Goal: Task Accomplishment & Management: Manage account settings

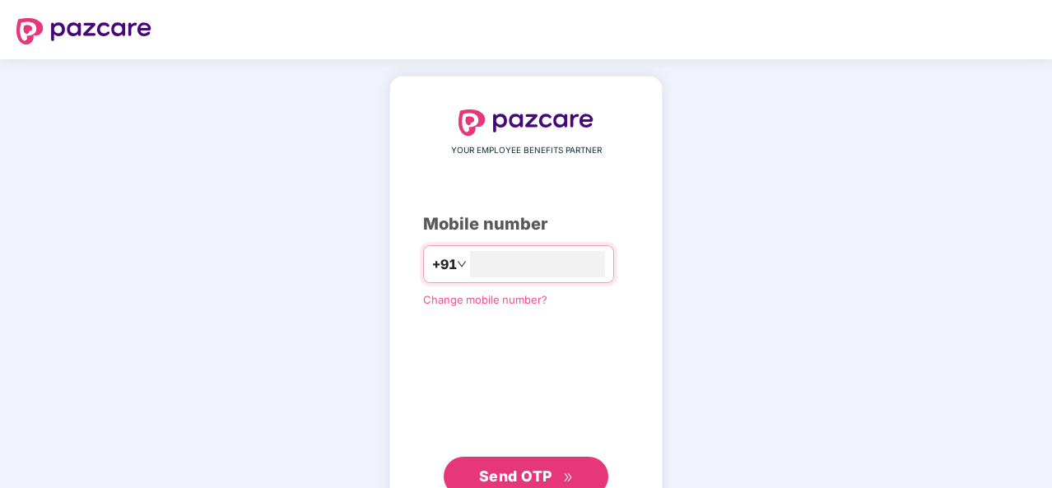
type input "**********"
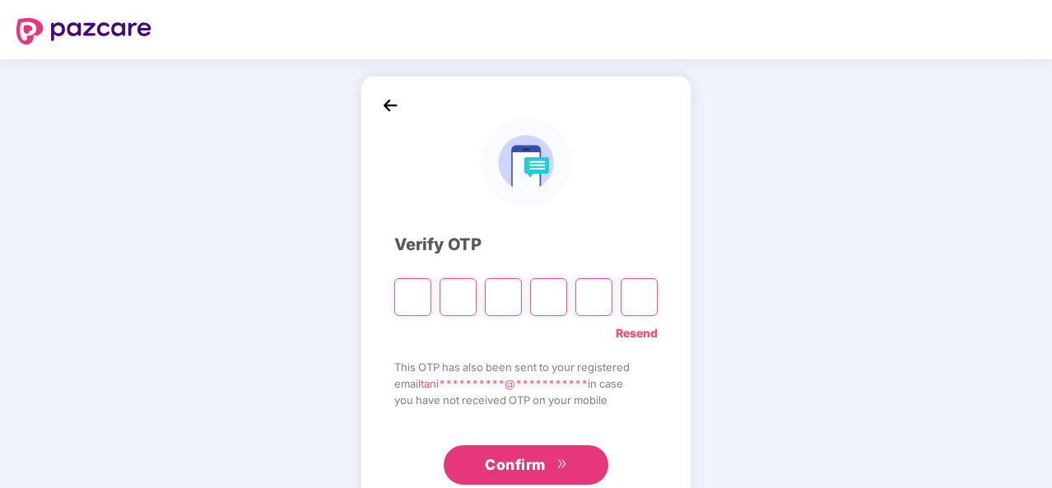
type input "*"
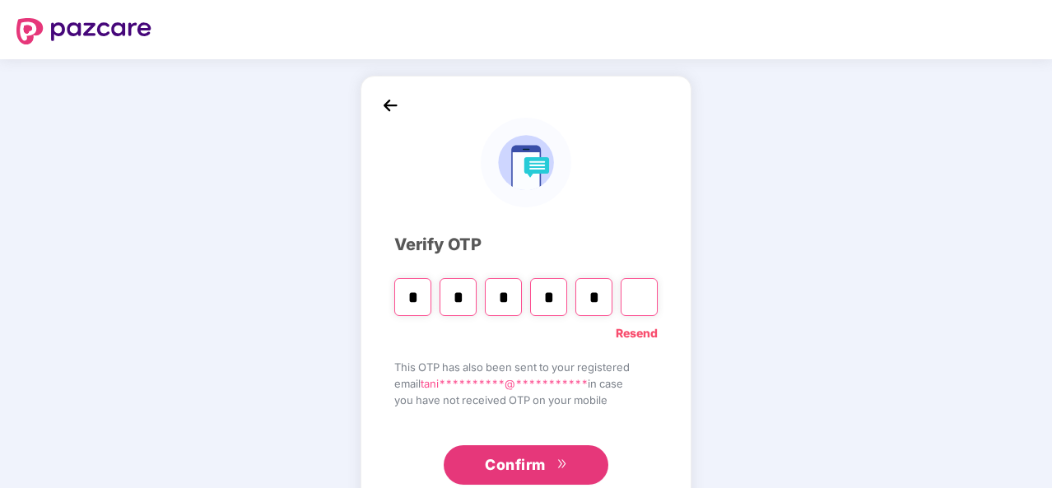
type input "*"
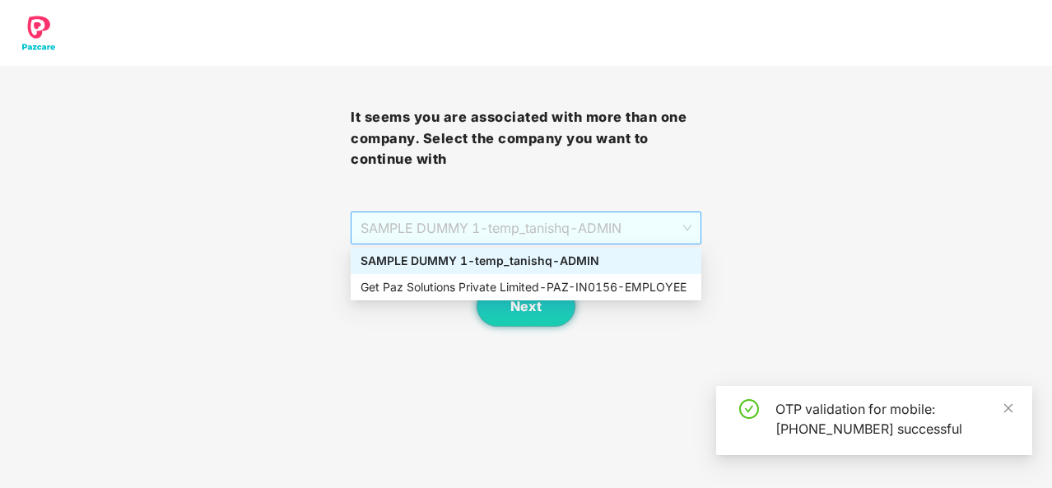
click at [589, 232] on span "SAMPLE DUMMY 1 - temp_tanishq - ADMIN" at bounding box center [526, 227] width 331 height 31
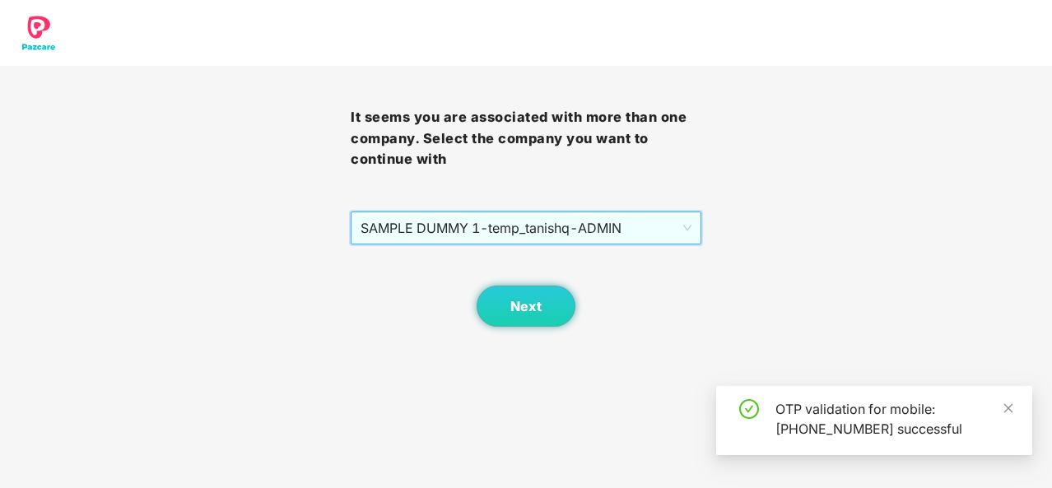
click at [589, 232] on span "SAMPLE DUMMY 1 - temp_tanishq - ADMIN" at bounding box center [526, 227] width 331 height 31
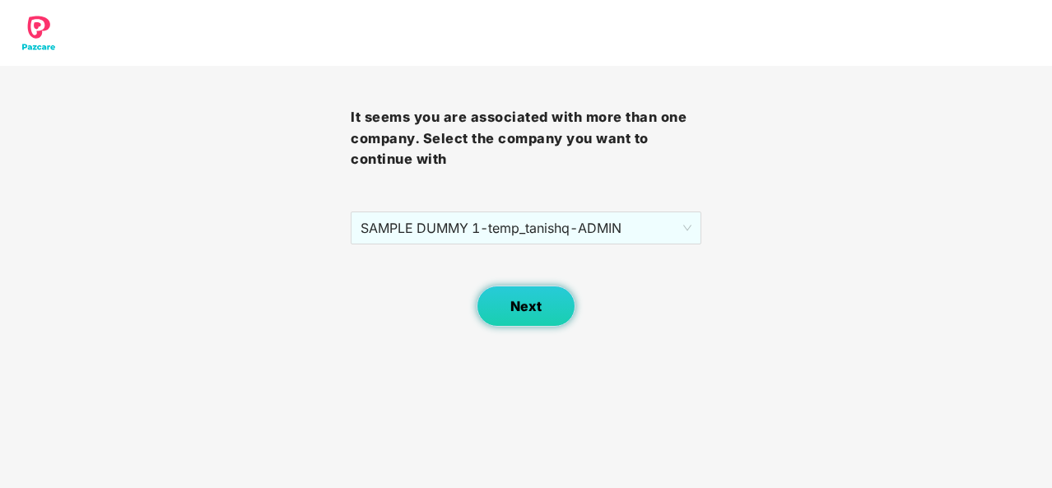
click at [543, 312] on button "Next" at bounding box center [526, 306] width 99 height 41
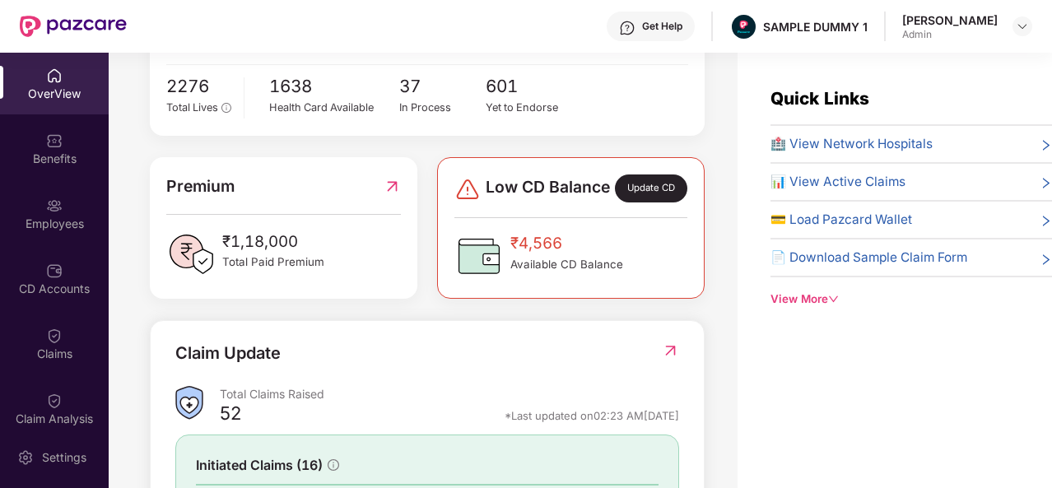
scroll to position [533, 0]
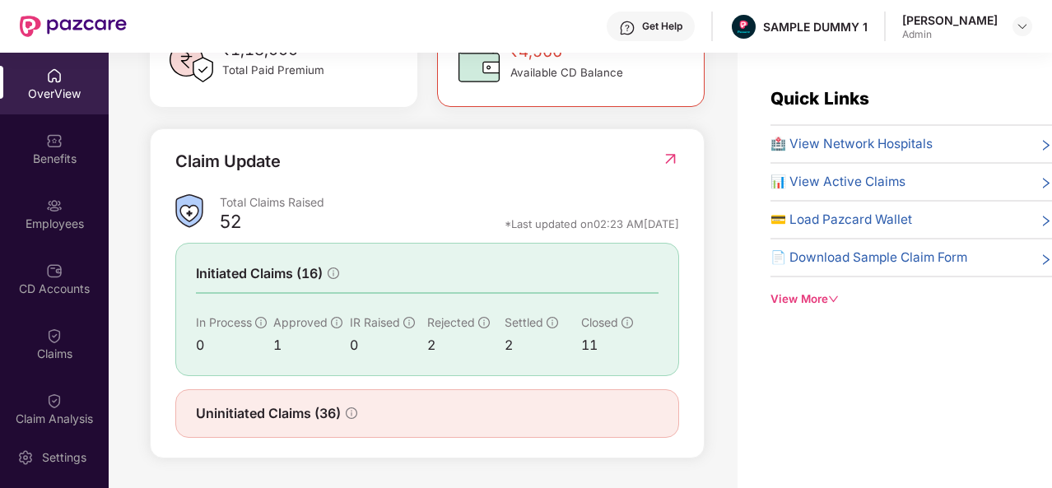
click at [670, 156] on img at bounding box center [670, 159] width 17 height 16
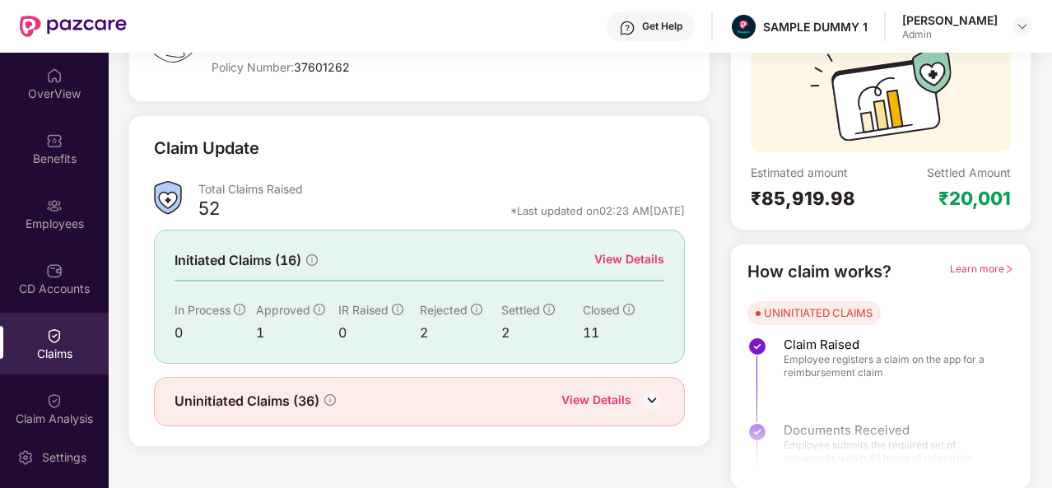
scroll to position [155, 0]
click at [634, 260] on div "View Details" at bounding box center [629, 259] width 70 height 18
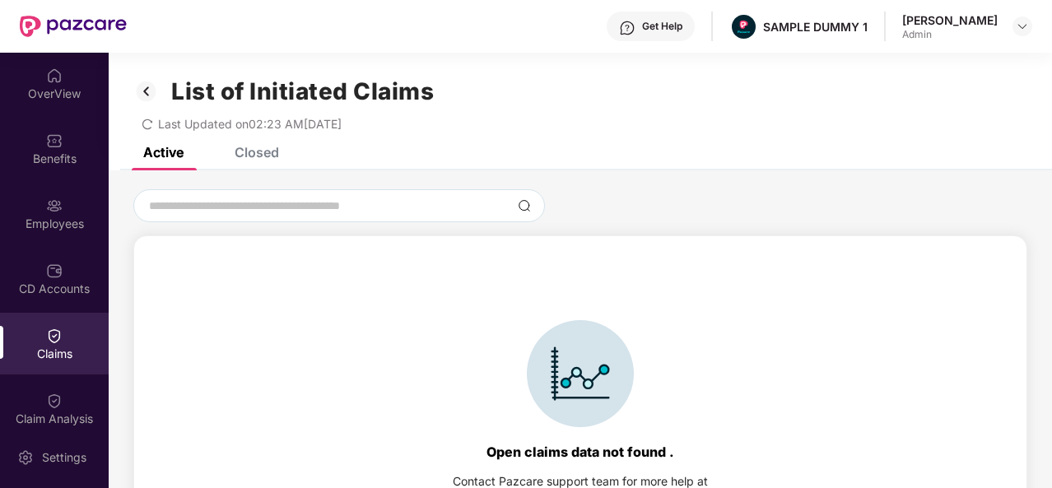
click at [145, 95] on img at bounding box center [146, 91] width 26 height 28
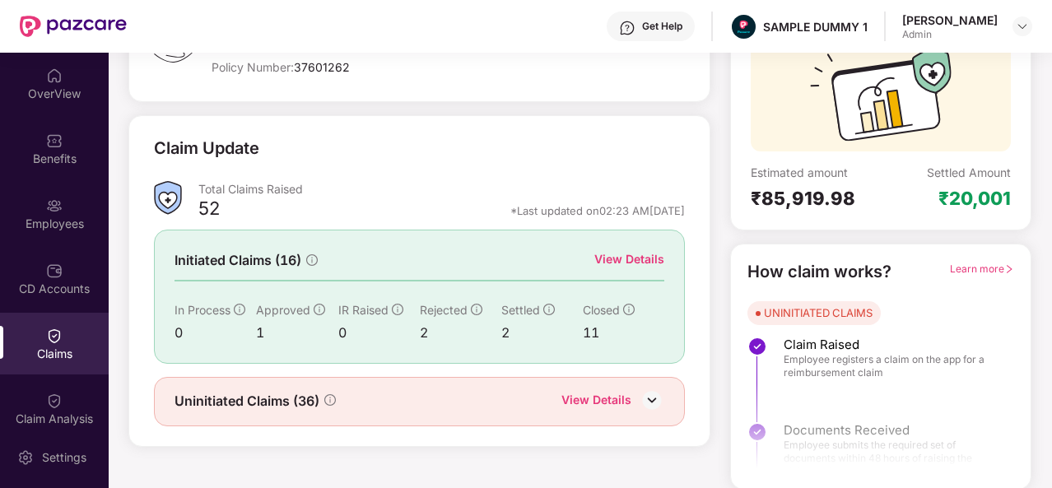
scroll to position [155, 0]
click at [63, 401] on div "Claim Analysis" at bounding box center [54, 409] width 109 height 62
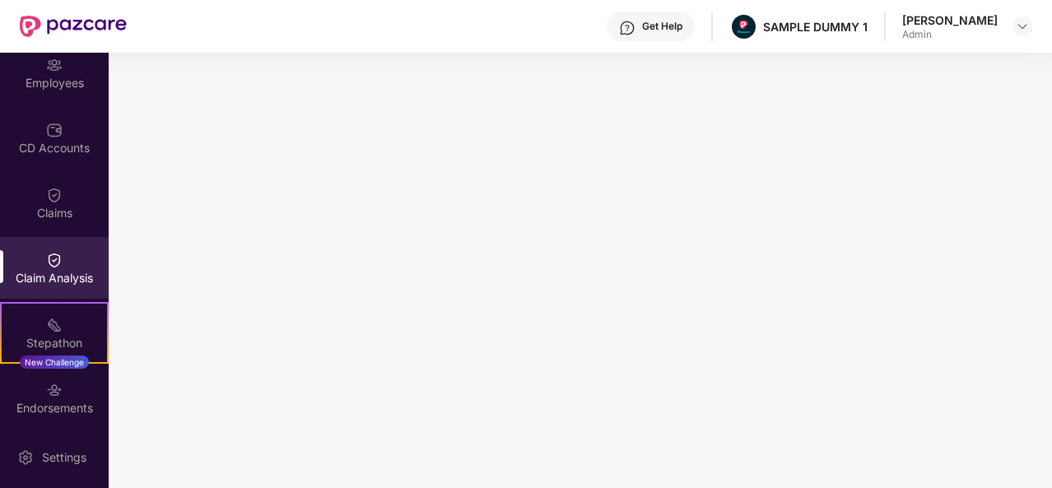
scroll to position [140, 0]
click at [59, 211] on div "Claims" at bounding box center [54, 214] width 109 height 16
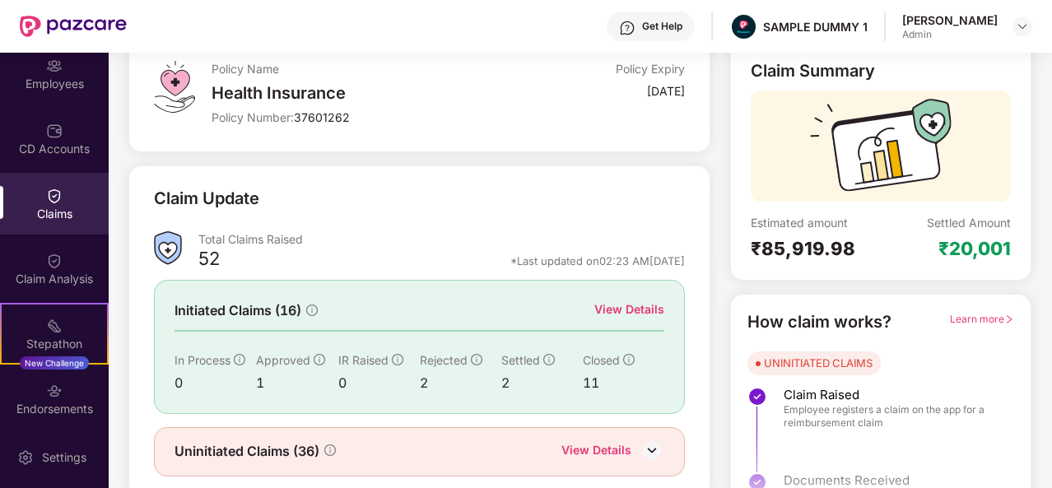
scroll to position [104, 0]
click at [611, 309] on div "View Details" at bounding box center [629, 310] width 70 height 18
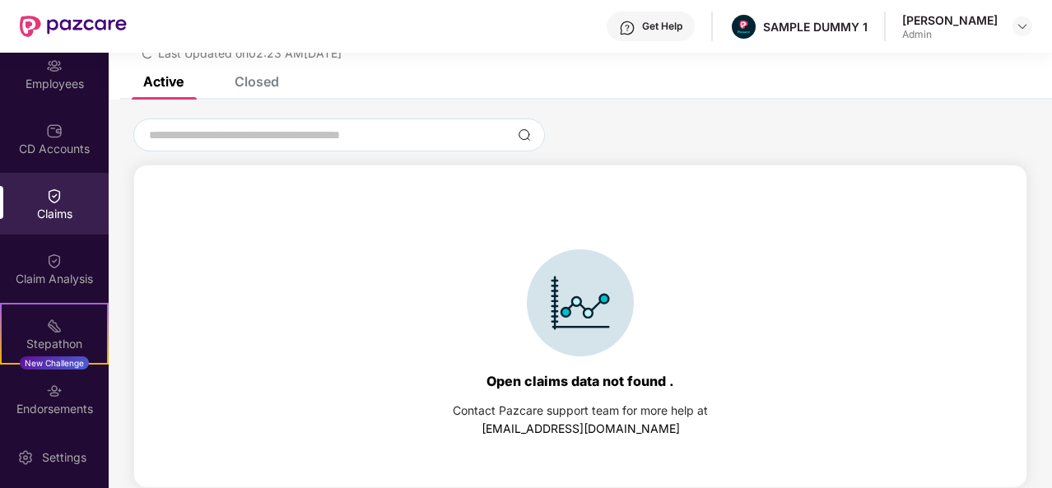
click at [246, 75] on div "List of Initiated Claims Last Updated on 02:23 AM, 11 Aug 2025" at bounding box center [580, 29] width 943 height 95
click at [254, 80] on div "Closed" at bounding box center [257, 81] width 44 height 16
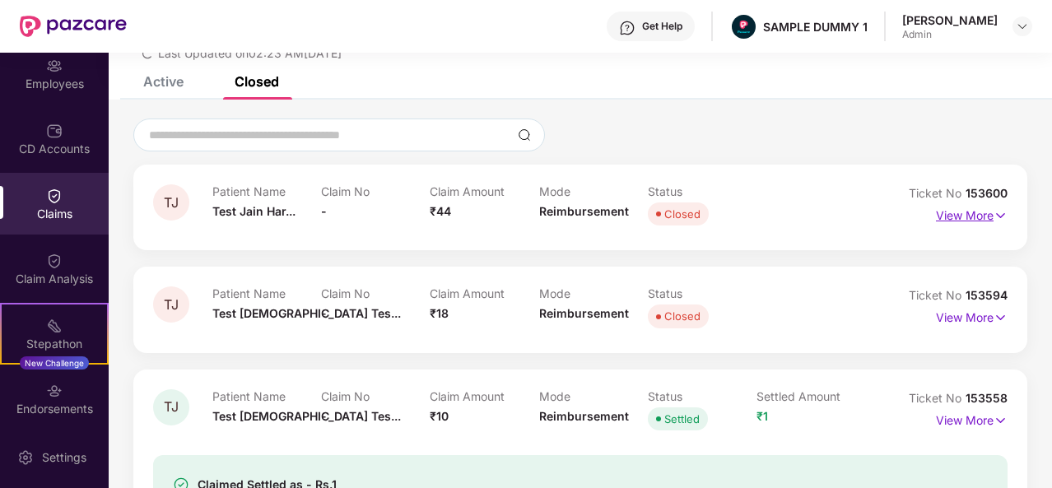
click at [978, 221] on p "View More" at bounding box center [972, 213] width 72 height 22
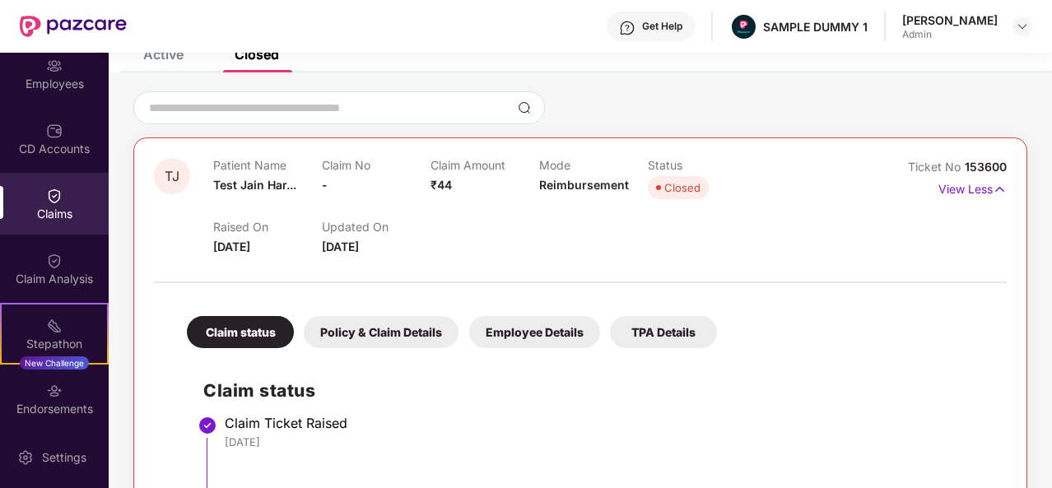
scroll to position [0, 0]
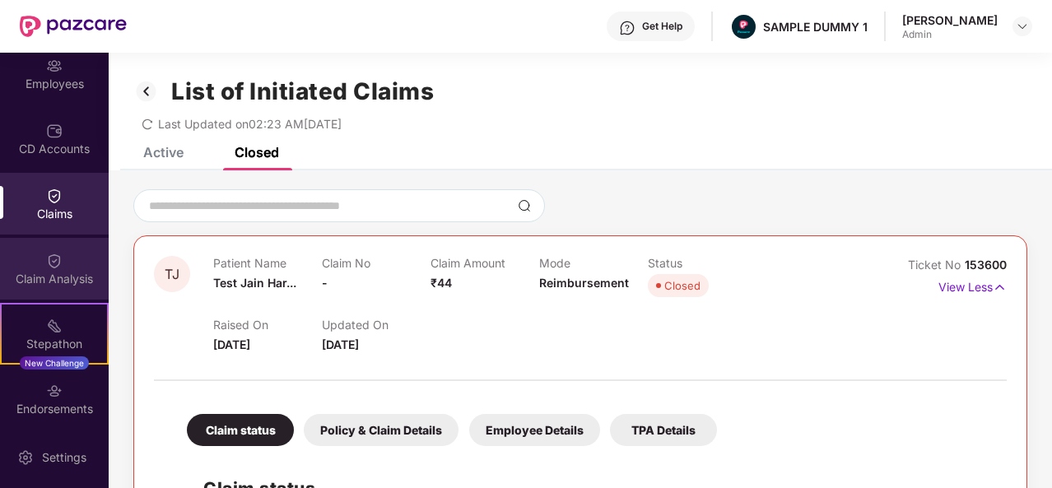
click at [72, 269] on div "Claim Analysis" at bounding box center [54, 269] width 109 height 62
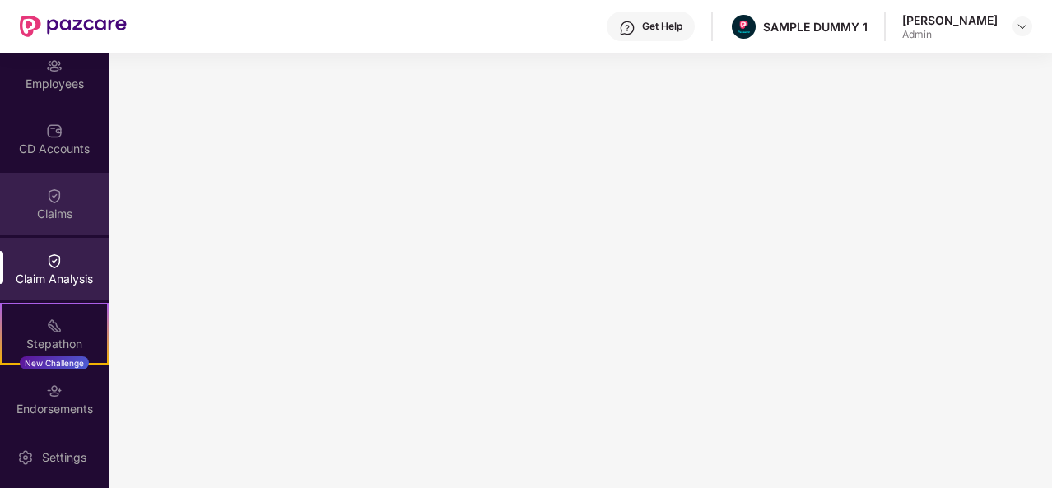
click at [55, 203] on img at bounding box center [54, 196] width 16 height 16
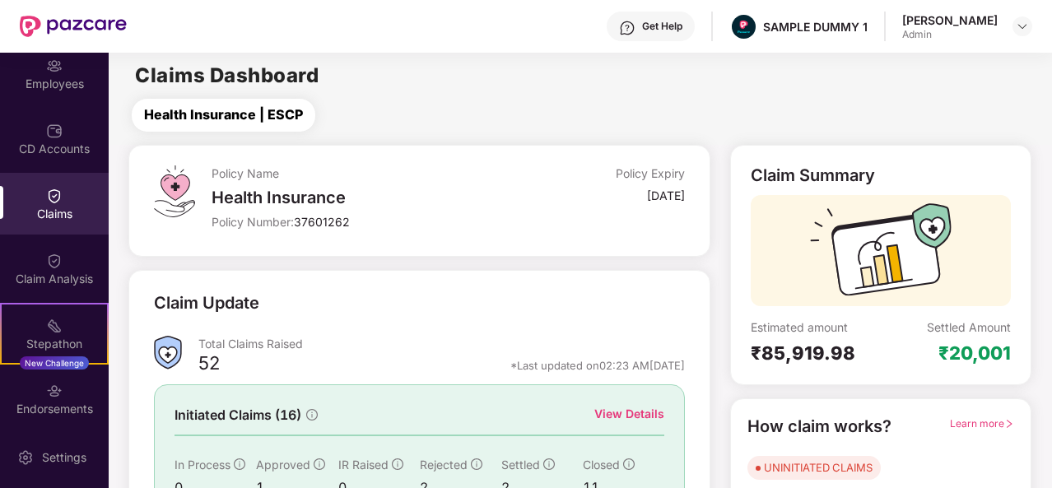
click at [252, 120] on span "Health Insurance | ESCP" at bounding box center [223, 115] width 159 height 21
click at [634, 413] on div "View Details" at bounding box center [629, 414] width 70 height 18
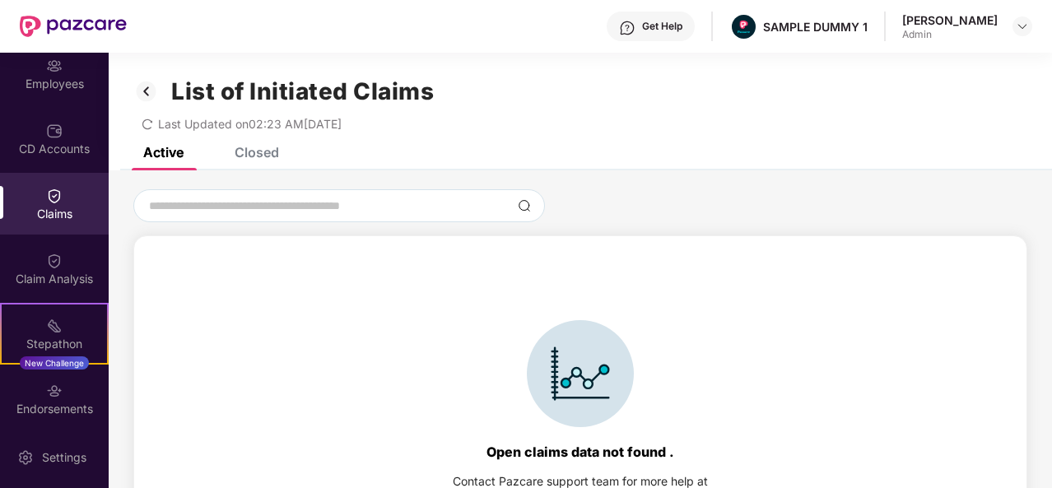
click at [268, 151] on div "Closed" at bounding box center [257, 152] width 44 height 16
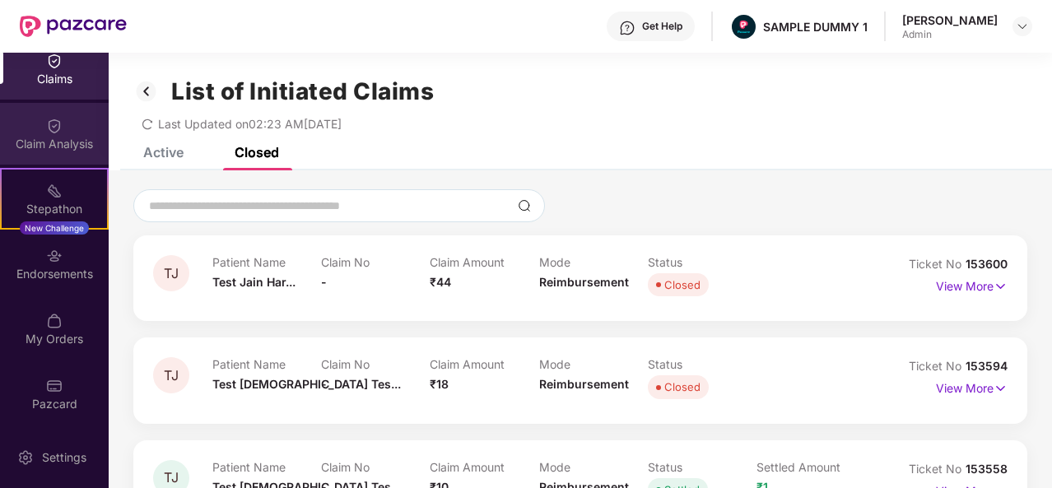
scroll to position [274, 0]
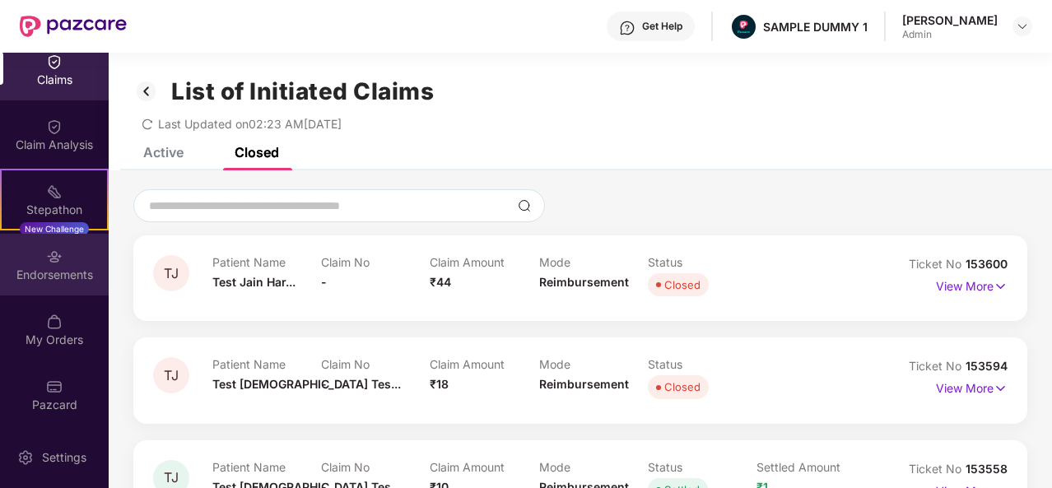
click at [71, 271] on div "Endorsements" at bounding box center [54, 275] width 109 height 16
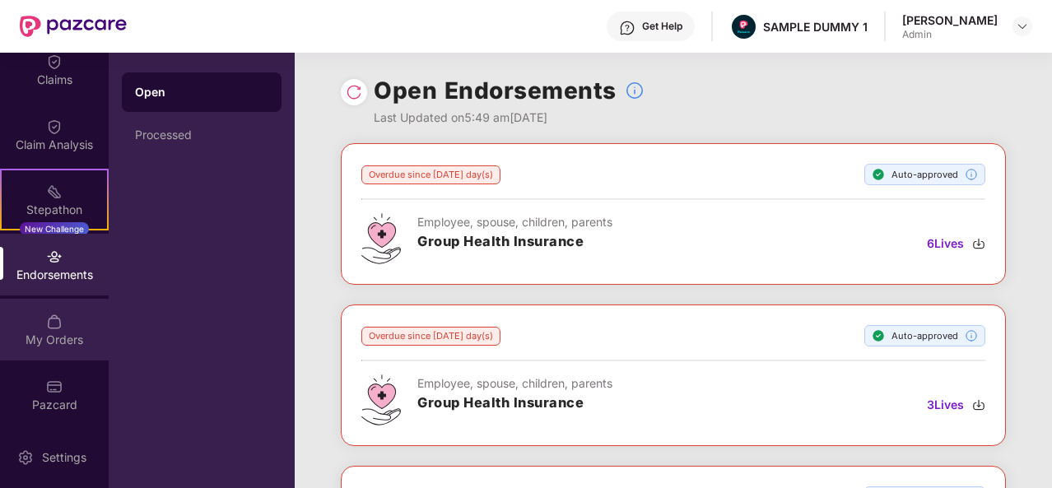
click at [58, 323] on img at bounding box center [54, 322] width 16 height 16
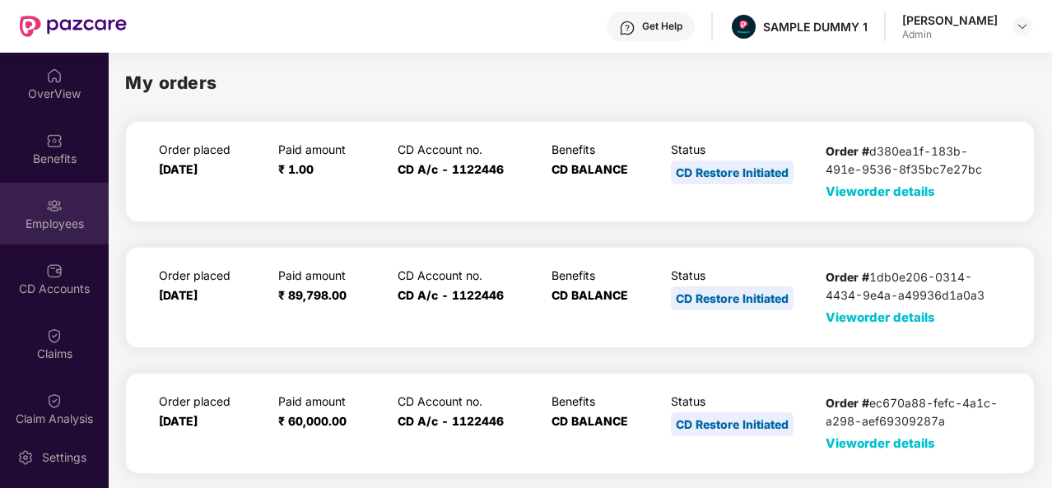
click at [60, 220] on div "Employees" at bounding box center [54, 224] width 109 height 16
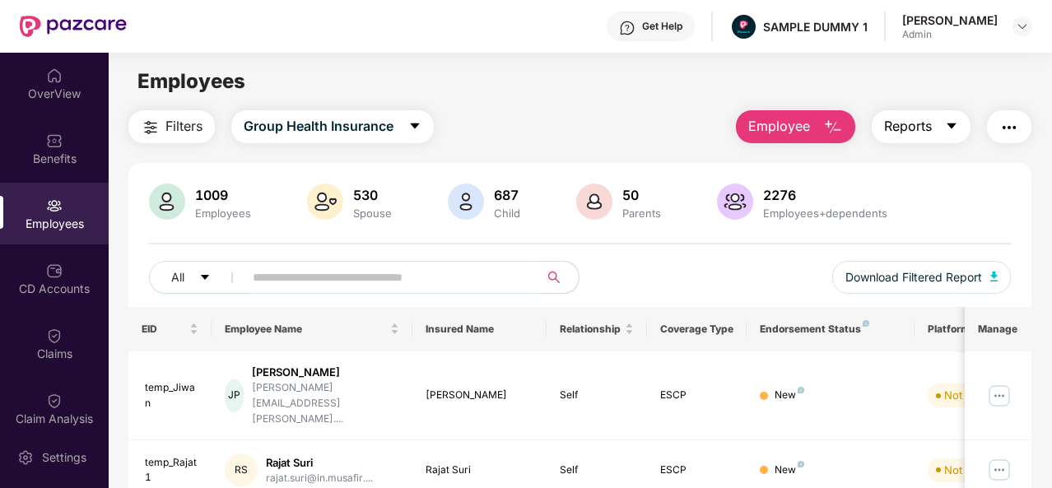
click at [938, 125] on button "Reports" at bounding box center [921, 126] width 99 height 33
click at [1021, 127] on button "button" at bounding box center [1009, 126] width 44 height 33
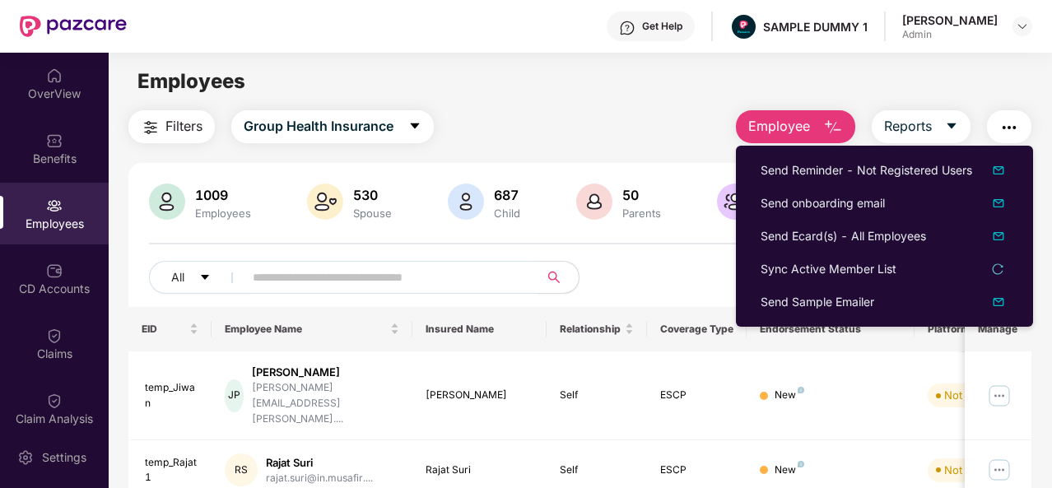
click at [954, 69] on div "Employees" at bounding box center [580, 81] width 942 height 31
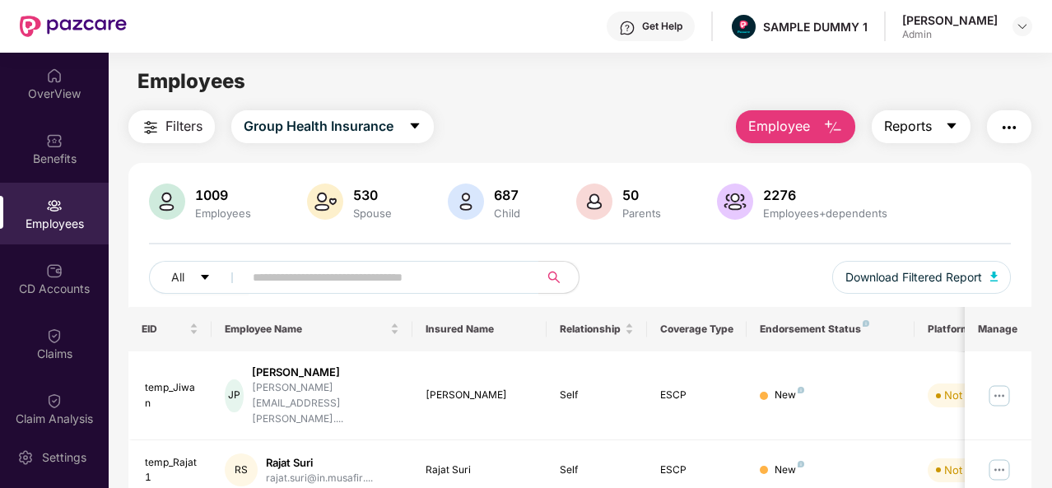
click at [954, 129] on icon "caret-down" at bounding box center [951, 125] width 13 height 13
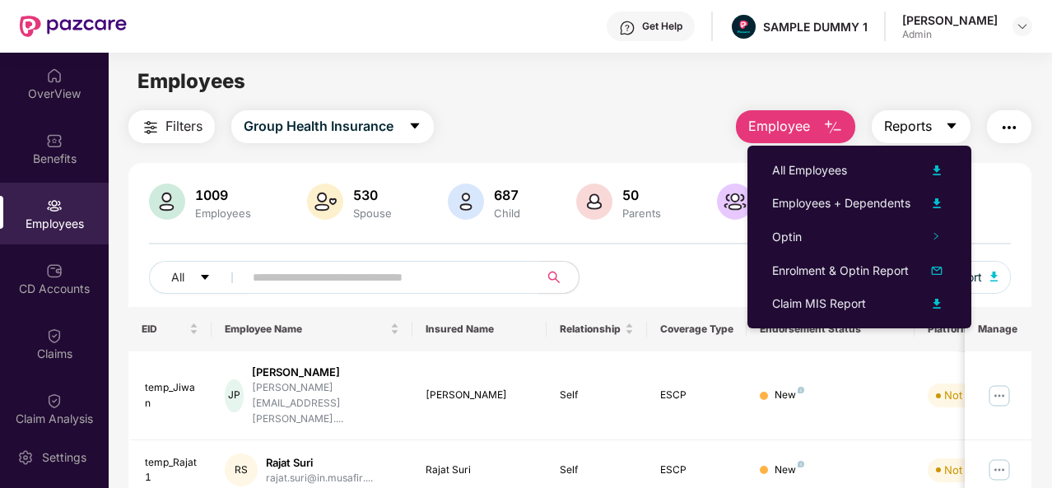
click at [954, 129] on icon "caret-down" at bounding box center [951, 125] width 13 height 13
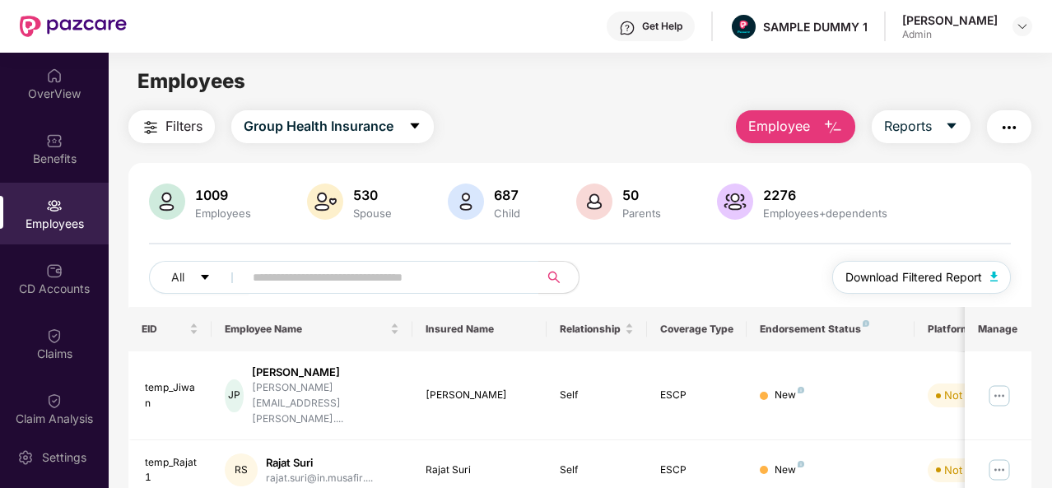
click at [994, 281] on img "button" at bounding box center [994, 277] width 8 height 10
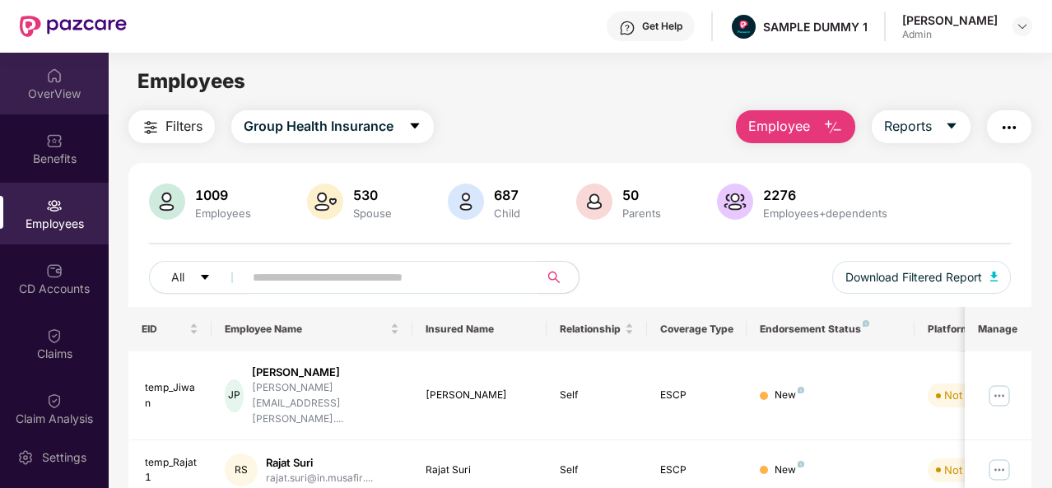
click at [52, 93] on div "OverView" at bounding box center [54, 94] width 109 height 16
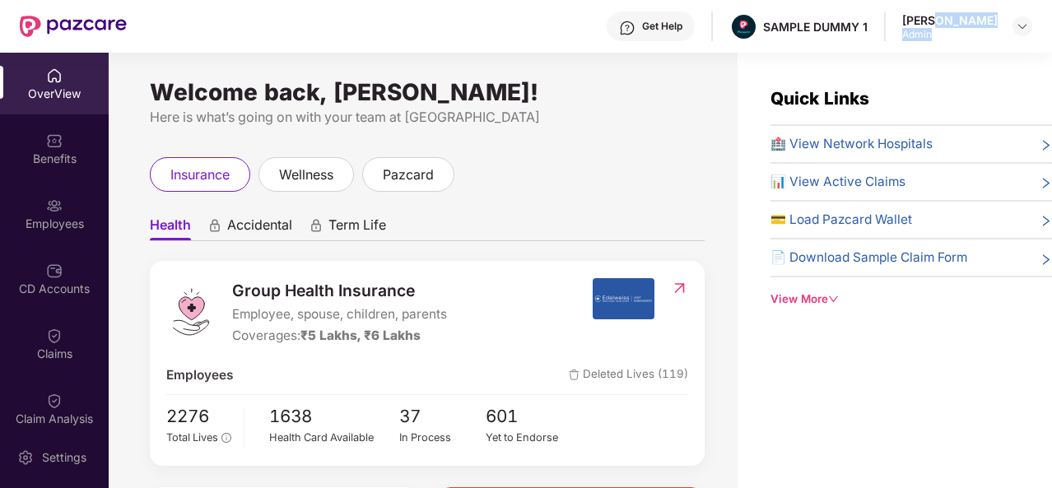
drag, startPoint x: 937, startPoint y: 12, endPoint x: 992, endPoint y: 29, distance: 57.6
click at [992, 29] on div "Tanishq Sharma Admin" at bounding box center [949, 26] width 95 height 29
click at [984, 30] on div "Admin" at bounding box center [949, 34] width 95 height 13
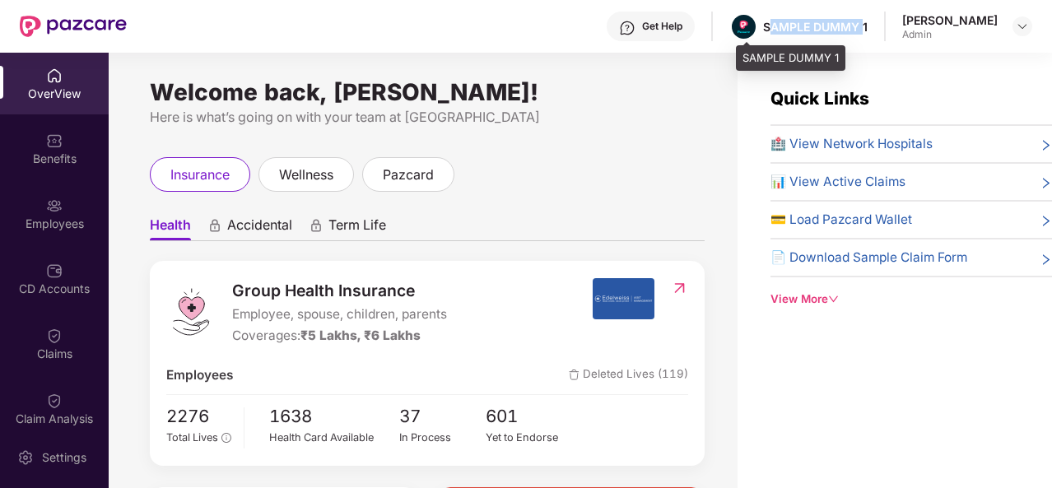
drag, startPoint x: 777, startPoint y: 20, endPoint x: 871, endPoint y: 35, distance: 95.1
click at [868, 35] on div "SAMPLE DUMMY 1" at bounding box center [798, 26] width 138 height 29
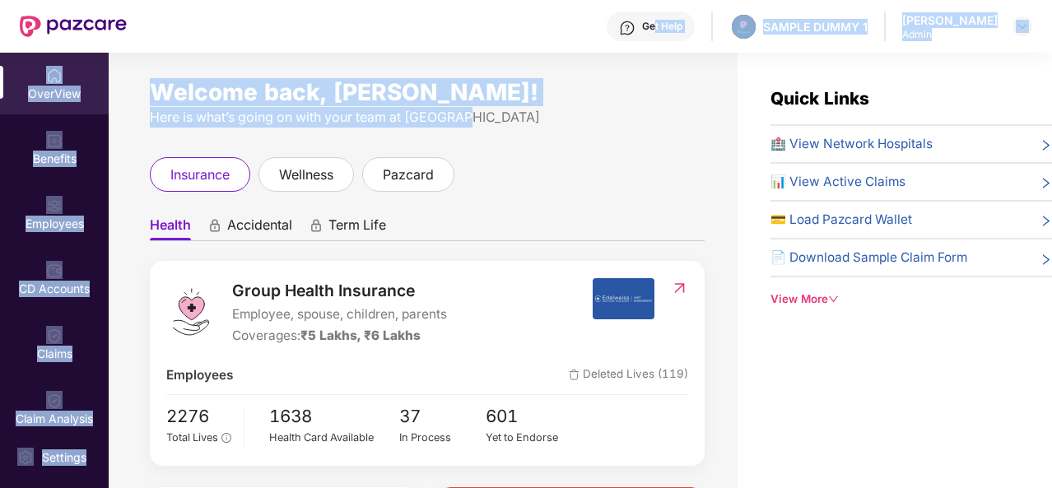
drag, startPoint x: 652, startPoint y: 115, endPoint x: 654, endPoint y: 46, distance: 69.2
click at [654, 46] on div "Get Help SAMPLE DUMMY 1 Tanishq Sharma Admin OverView Benefits Employees CD Acc…" at bounding box center [526, 244] width 1052 height 488
click at [654, 46] on div "Get Help SAMPLE DUMMY 1 Tanishq Sharma Admin" at bounding box center [579, 26] width 905 height 53
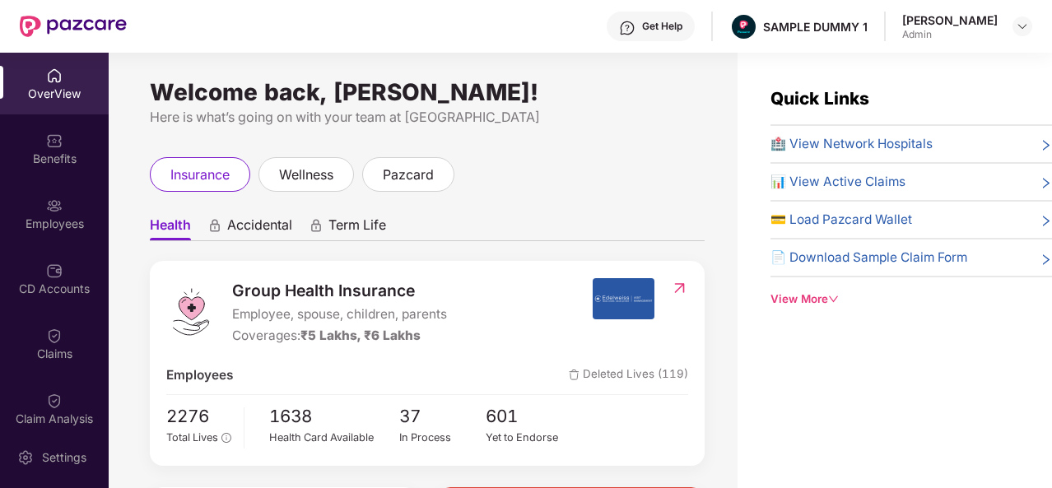
click at [658, 26] on div "Get Help" at bounding box center [662, 26] width 40 height 13
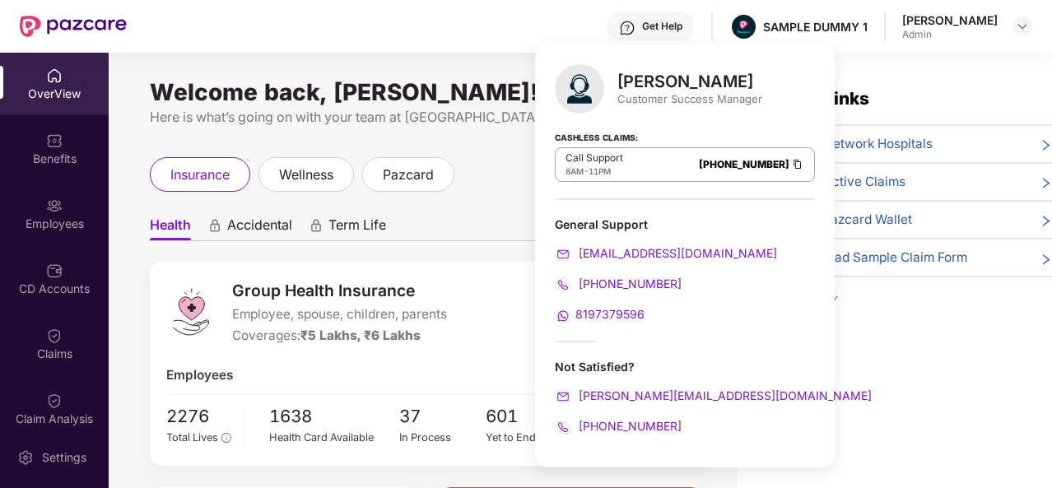
click at [499, 182] on div "insurance wellness pazcard" at bounding box center [427, 174] width 555 height 35
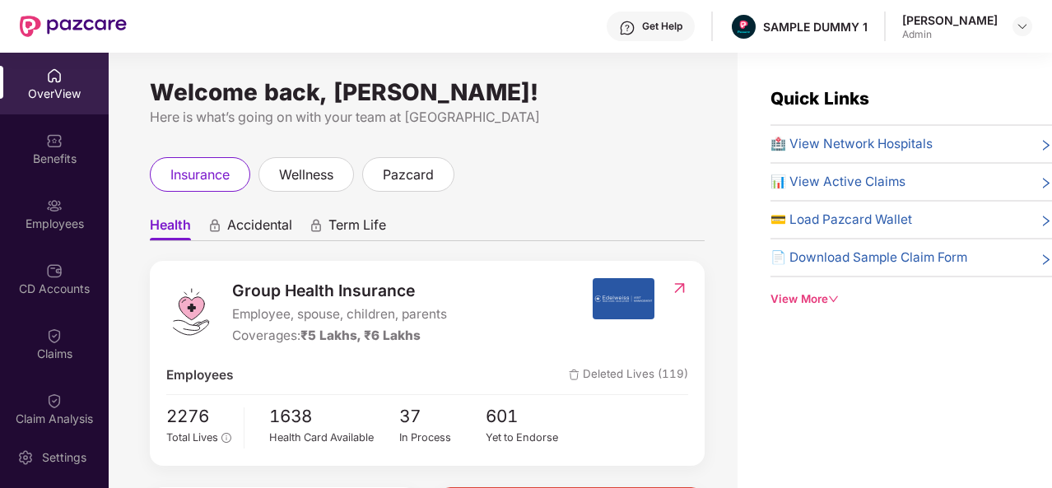
click at [666, 39] on div "Get Help" at bounding box center [651, 27] width 88 height 30
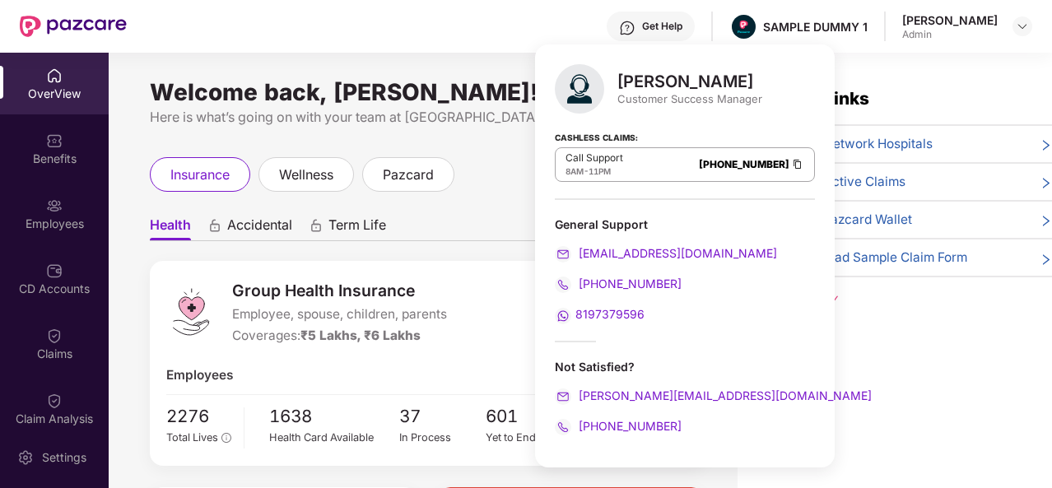
click at [535, 134] on div "Mihir Singh Customer Success Manager Cashless Claims: Call Support 8AM - 11PM 0…" at bounding box center [685, 255] width 300 height 423
click at [449, 147] on div "Welcome back, Tanishq Sharma! Here is what’s going on with your team at Pazcare…" at bounding box center [423, 280] width 629 height 455
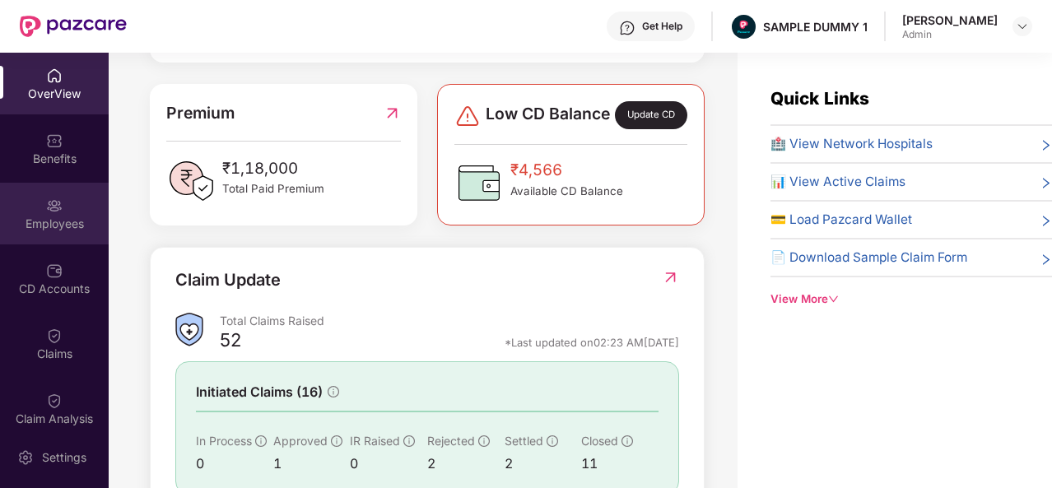
click at [56, 207] on img at bounding box center [54, 206] width 16 height 16
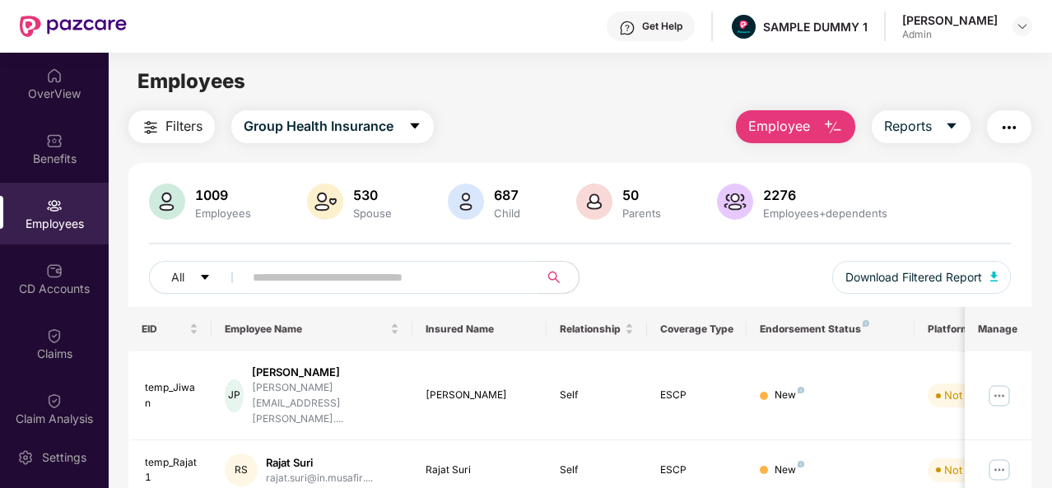
click at [825, 118] on img "button" at bounding box center [833, 128] width 20 height 20
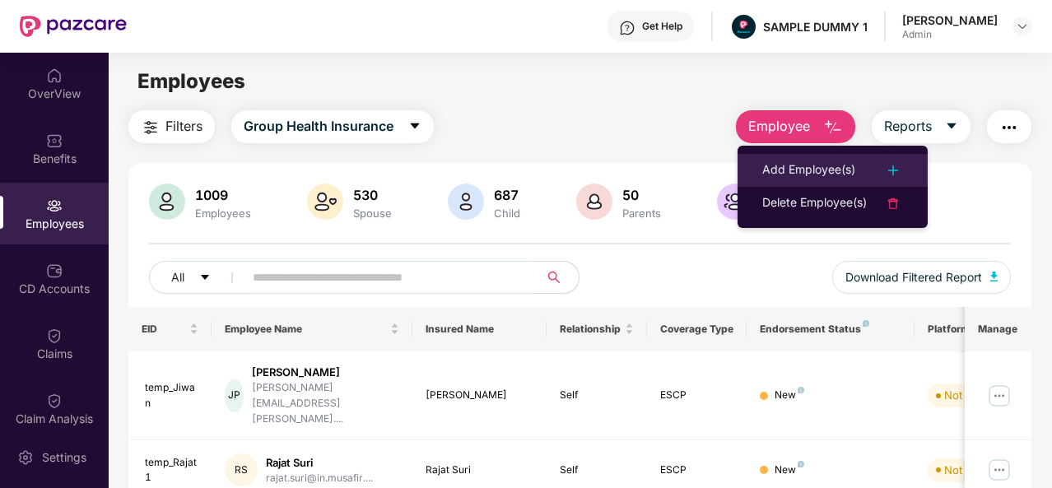
click at [813, 169] on div "Add Employee(s)" at bounding box center [808, 171] width 93 height 20
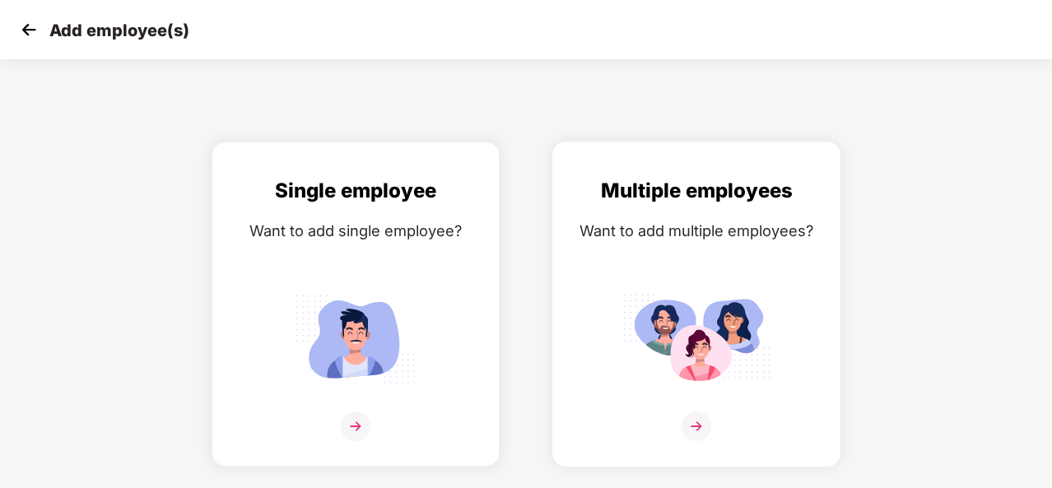
click at [700, 421] on img at bounding box center [697, 427] width 30 height 30
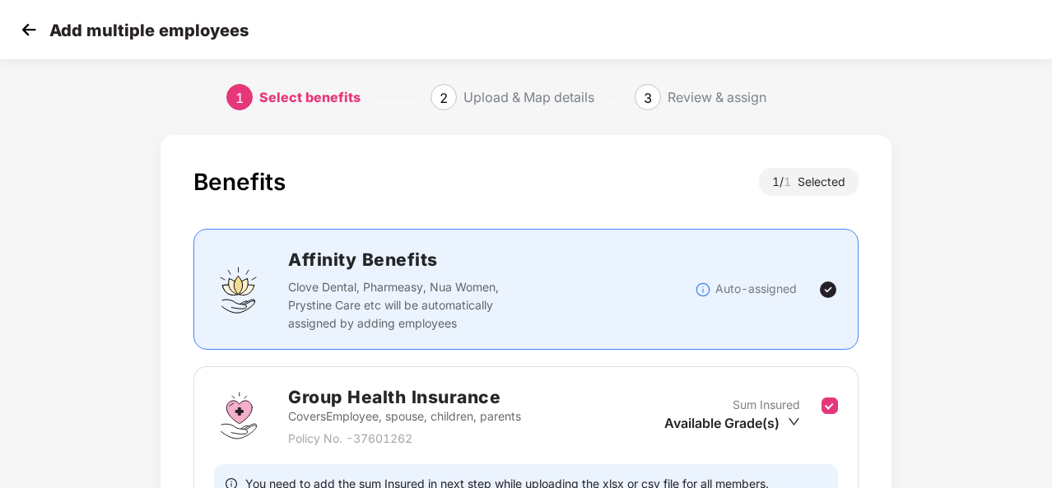
scroll to position [174, 0]
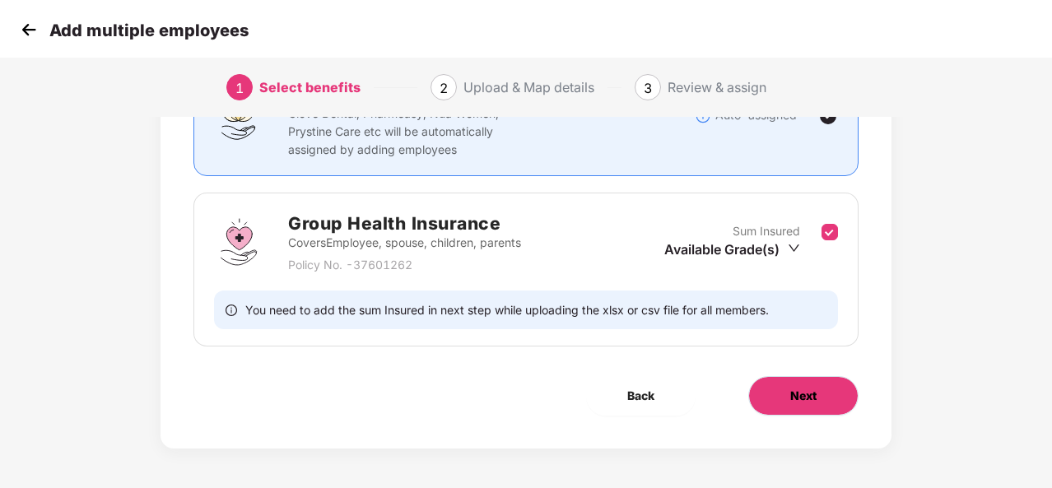
click at [795, 383] on button "Next" at bounding box center [803, 396] width 110 height 40
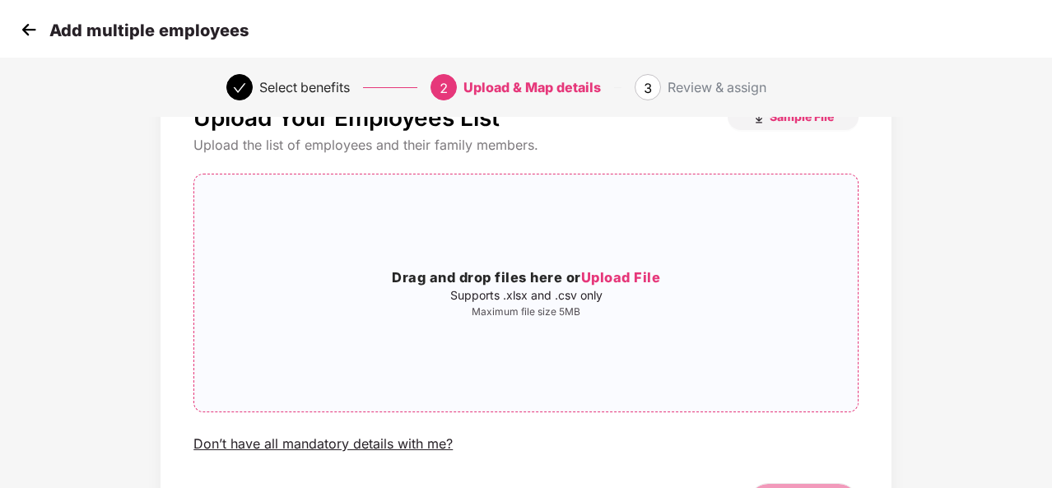
scroll to position [0, 0]
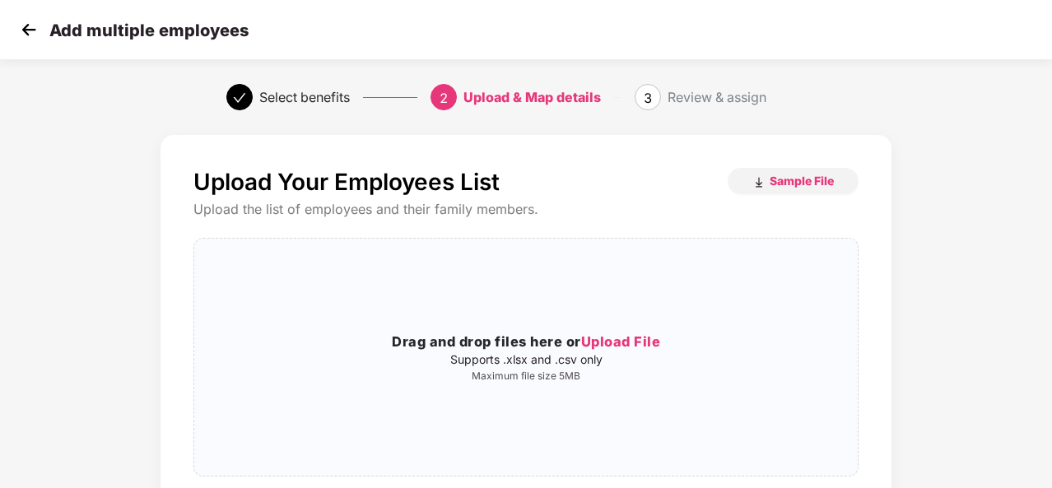
click at [20, 37] on img at bounding box center [28, 29] width 25 height 25
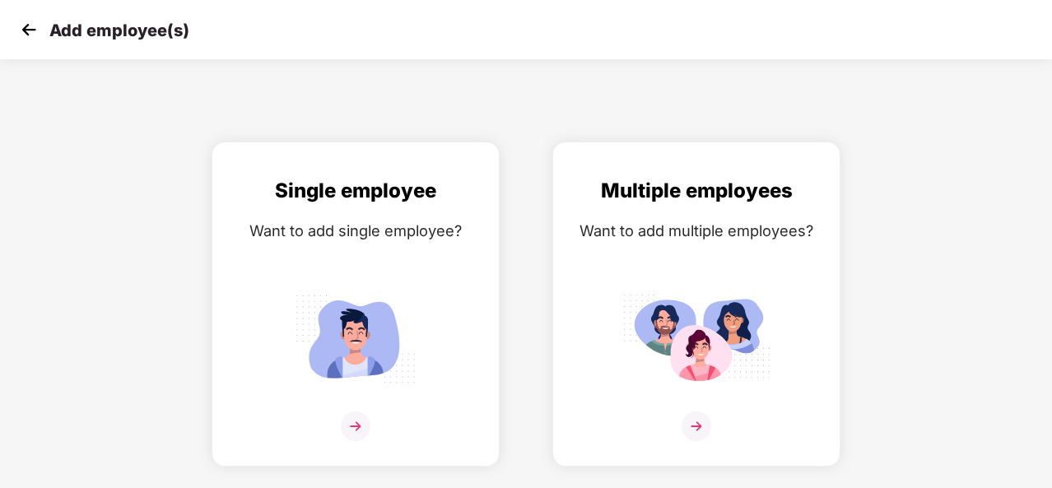
click at [30, 27] on img at bounding box center [28, 29] width 25 height 25
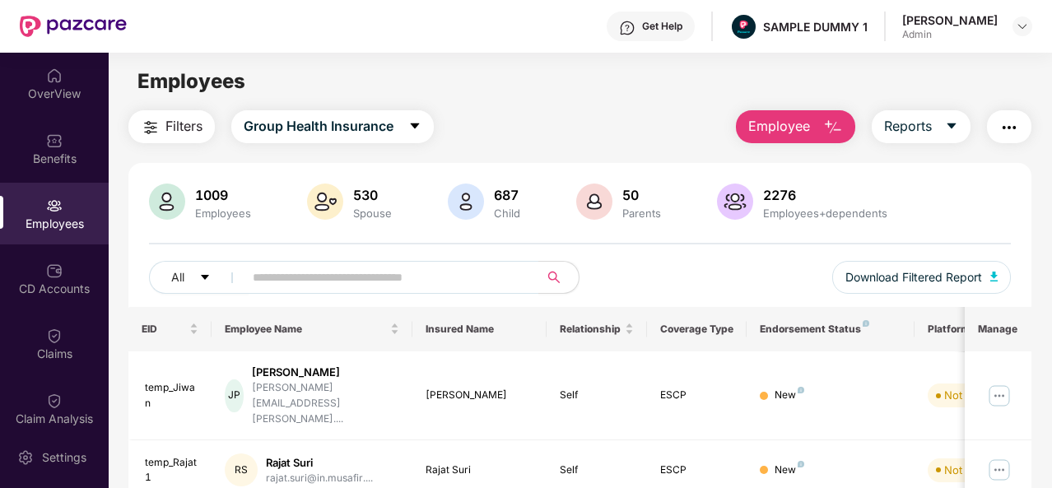
click at [816, 135] on button "Employee" at bounding box center [795, 126] width 119 height 33
click at [706, 254] on div "1009 Employees 530 Spouse 687 Child 50 Parents 2276 Employees+dependents All Do…" at bounding box center [579, 245] width 903 height 123
click at [15, 260] on div "CD Accounts" at bounding box center [54, 279] width 109 height 62
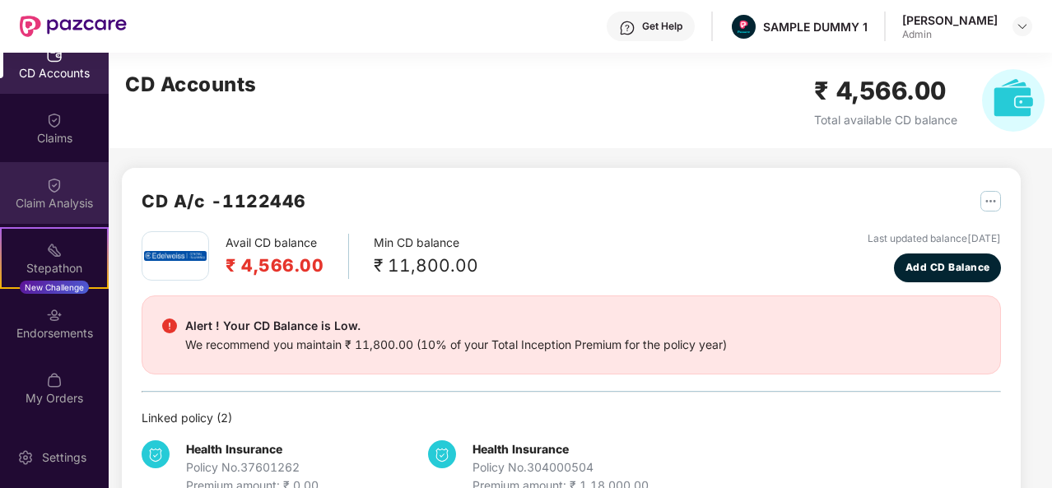
scroll to position [276, 0]
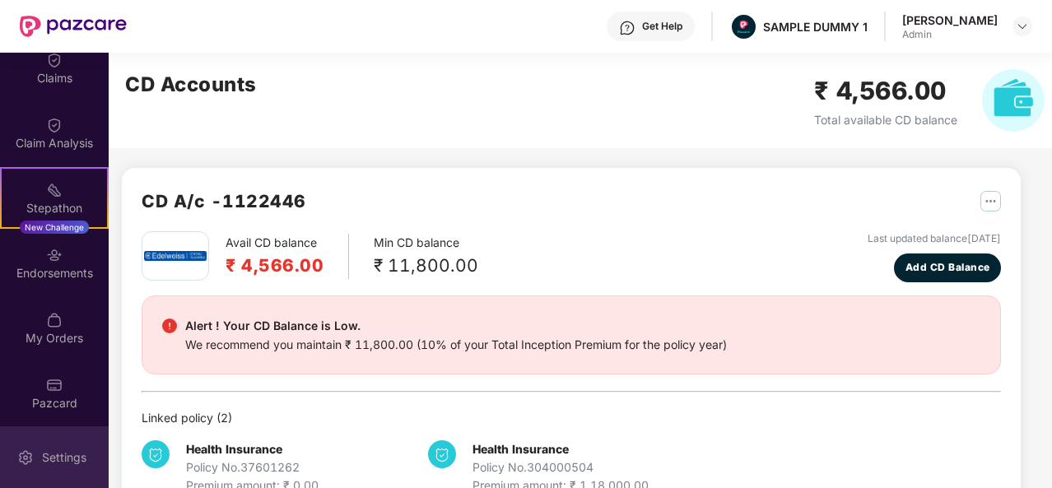
click at [71, 439] on div "Settings" at bounding box center [54, 457] width 109 height 62
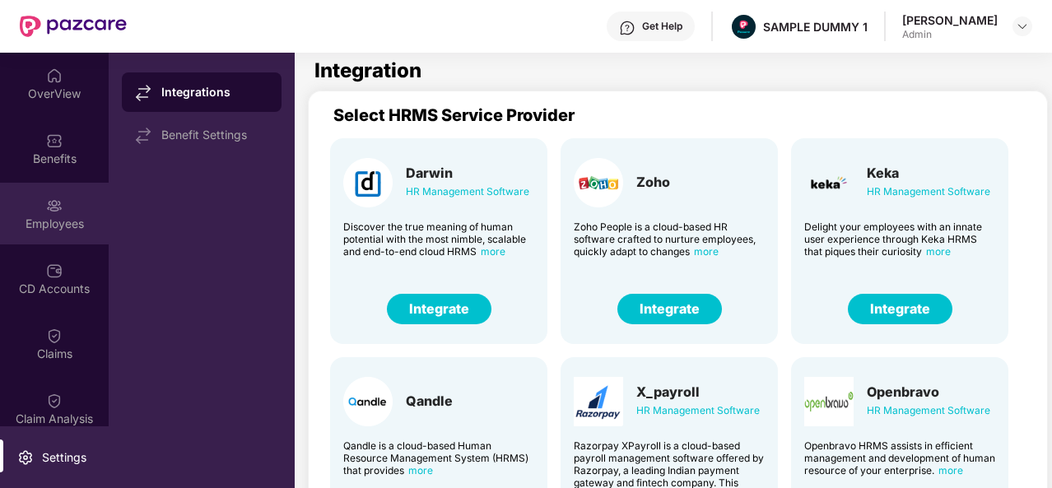
click at [63, 201] on div "Employees" at bounding box center [54, 214] width 109 height 62
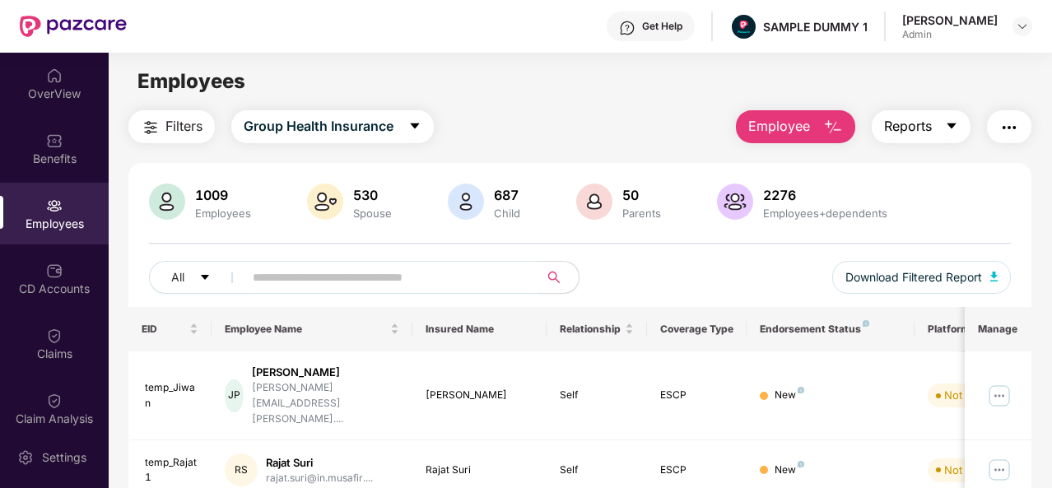
click at [958, 133] on icon "caret-down" at bounding box center [951, 125] width 13 height 13
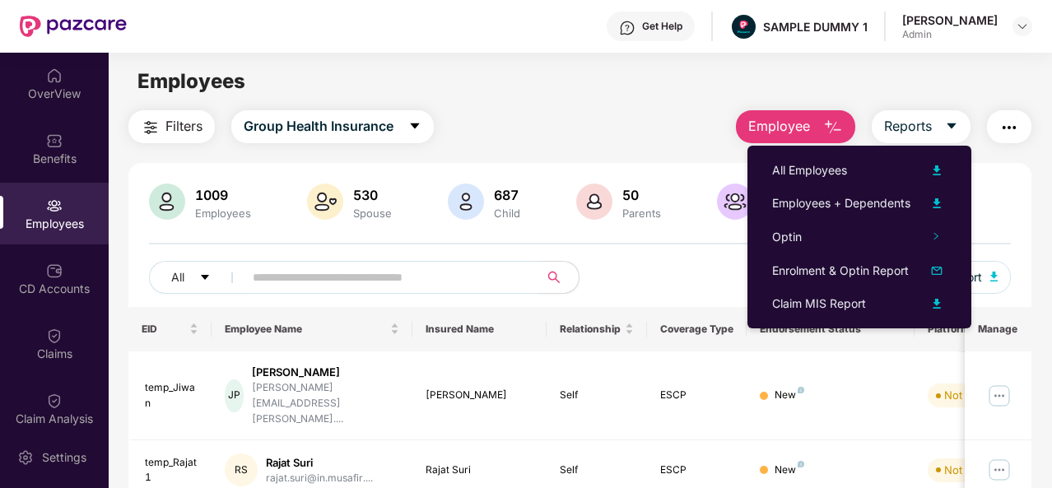
click at [1019, 137] on button "button" at bounding box center [1009, 126] width 44 height 33
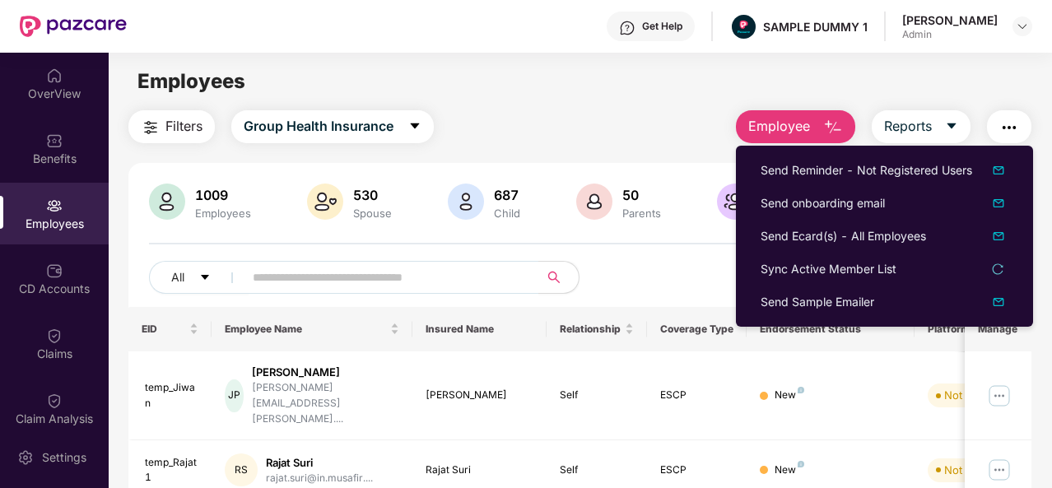
click at [1019, 129] on img "button" at bounding box center [1009, 128] width 20 height 20
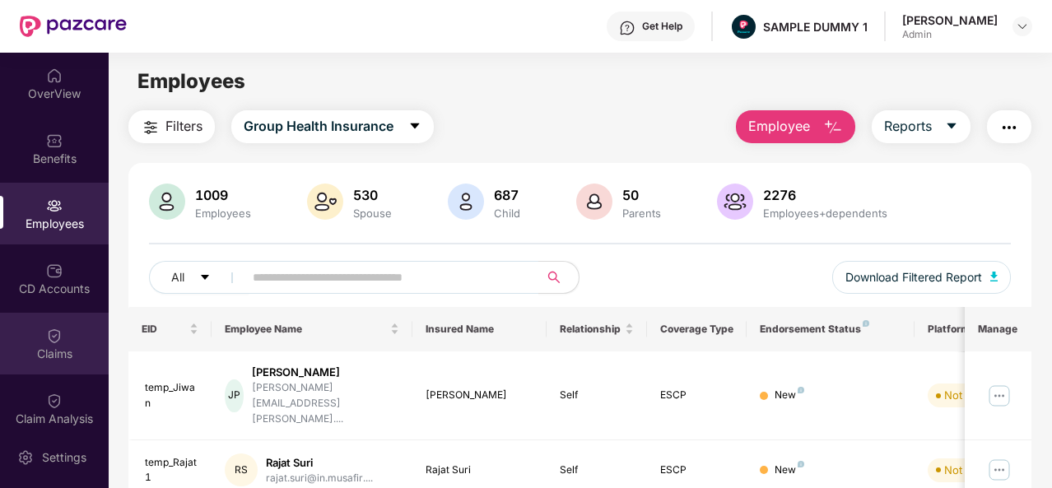
click at [73, 337] on div "Claims" at bounding box center [54, 344] width 109 height 62
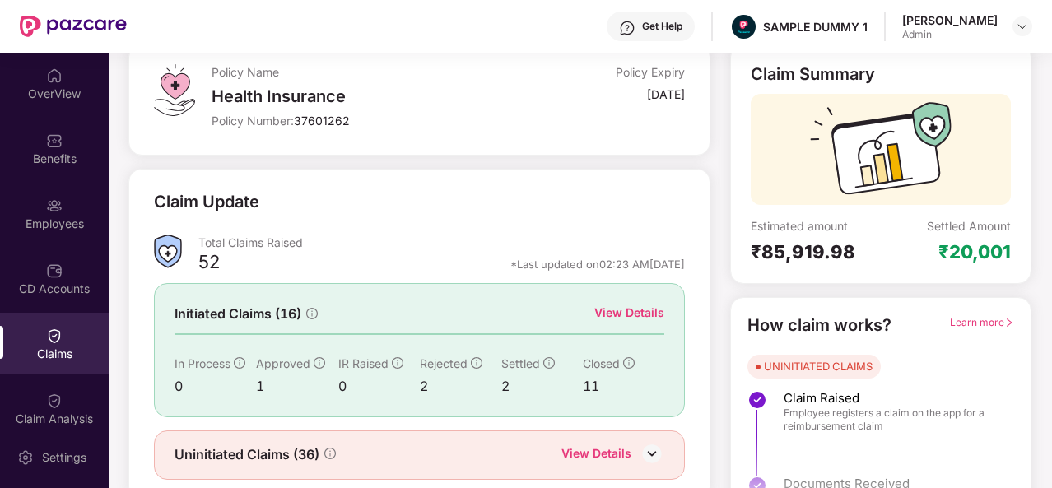
scroll to position [100, 0]
click at [46, 407] on img at bounding box center [54, 401] width 16 height 16
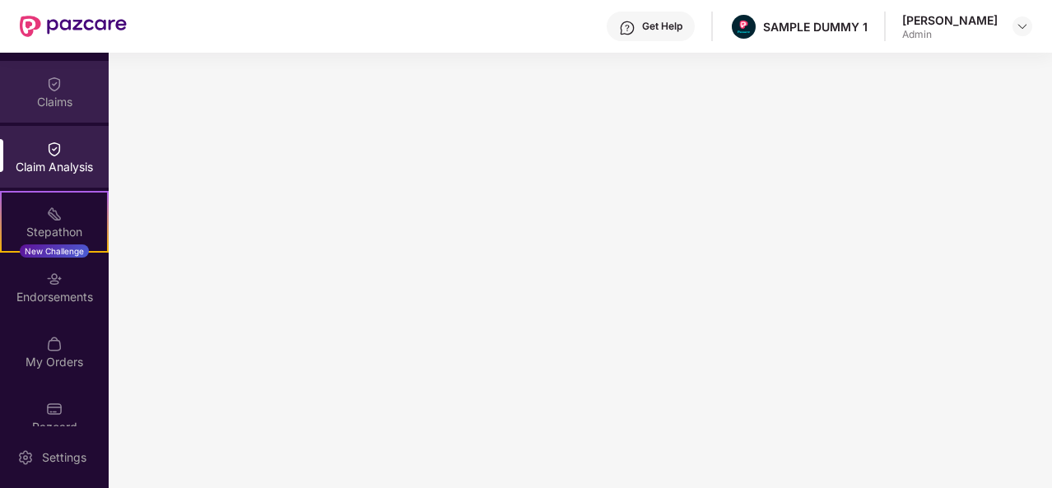
scroll to position [249, 0]
